Goal: Task Accomplishment & Management: Complete application form

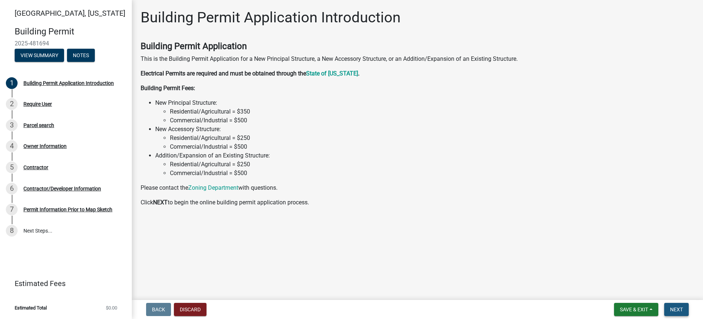
click at [675, 312] on span "Next" at bounding box center [676, 309] width 13 height 6
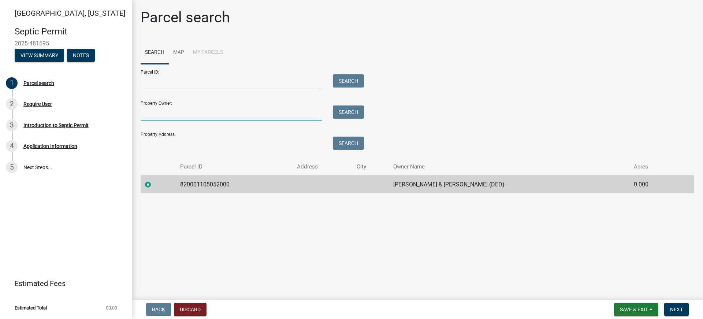
click at [159, 109] on input "Property Owner:" at bounding box center [231, 112] width 181 height 15
type input "[PERSON_NAME]"
click at [351, 114] on button "Search" at bounding box center [348, 111] width 31 height 13
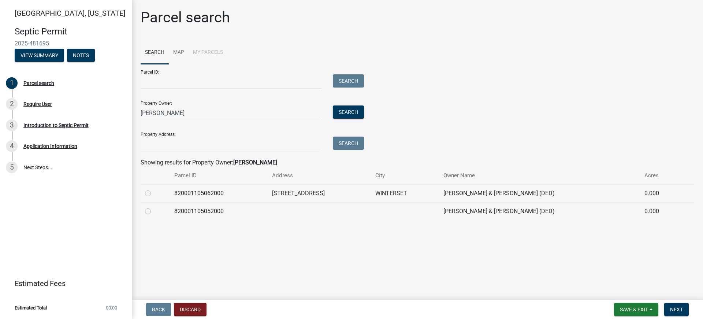
click at [154, 207] on label at bounding box center [154, 207] width 0 height 0
click at [154, 212] on input "radio" at bounding box center [156, 209] width 5 height 5
radio input "true"
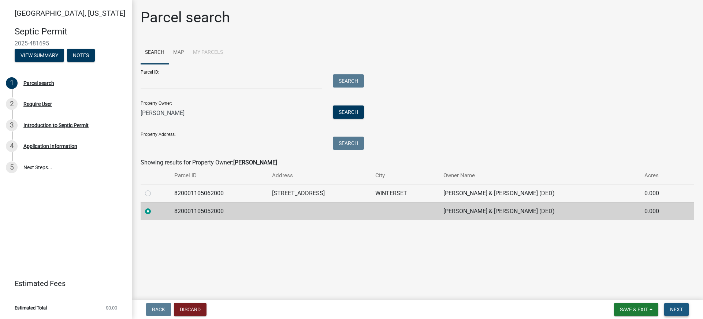
click at [677, 311] on span "Next" at bounding box center [676, 309] width 13 height 6
